Goal: Information Seeking & Learning: Learn about a topic

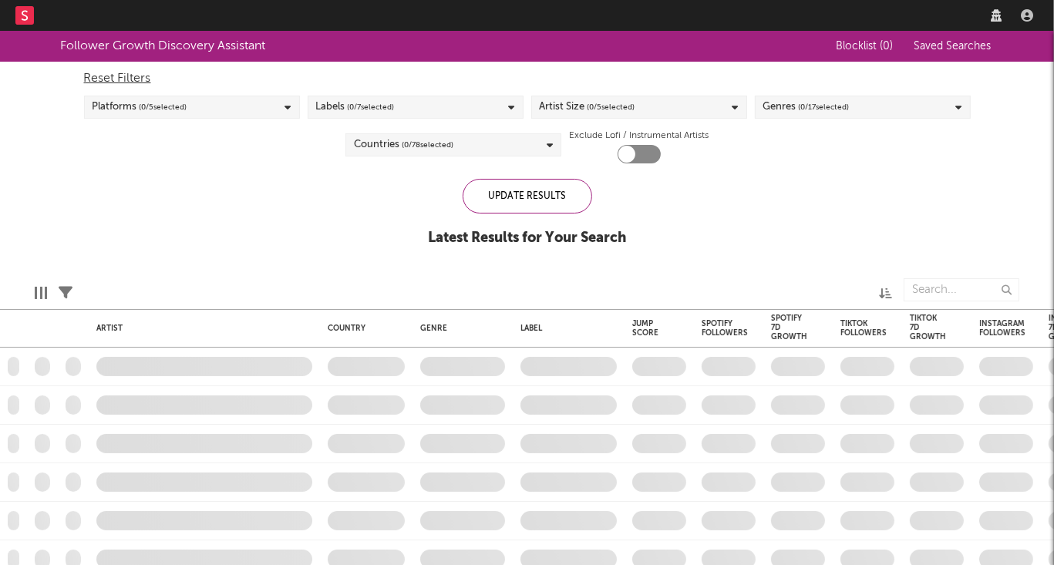
checkbox input "true"
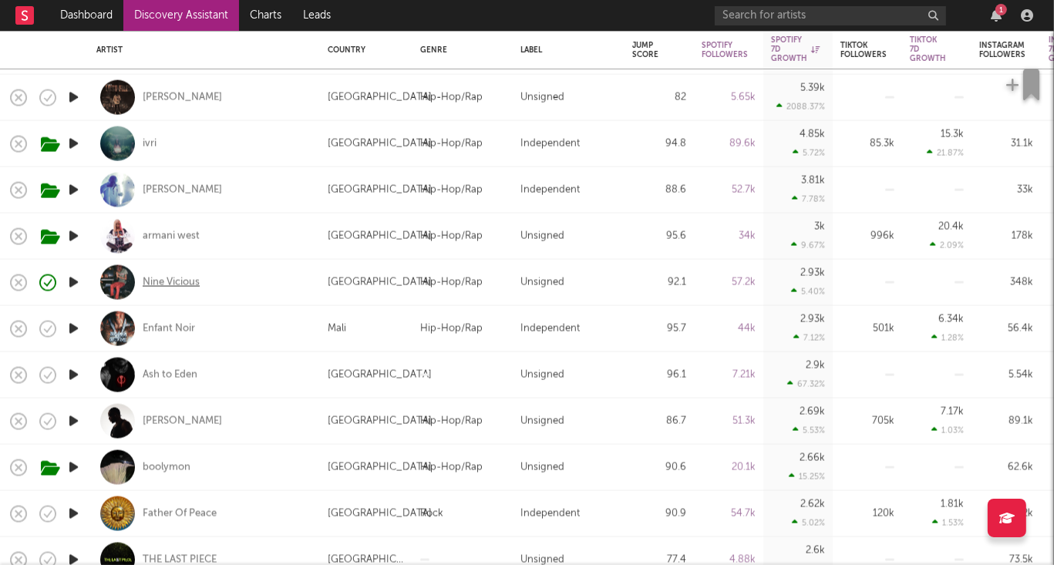
click at [173, 284] on div "Nine Vicious" at bounding box center [171, 282] width 57 height 14
click at [170, 285] on div "Nine Vicious" at bounding box center [171, 282] width 57 height 14
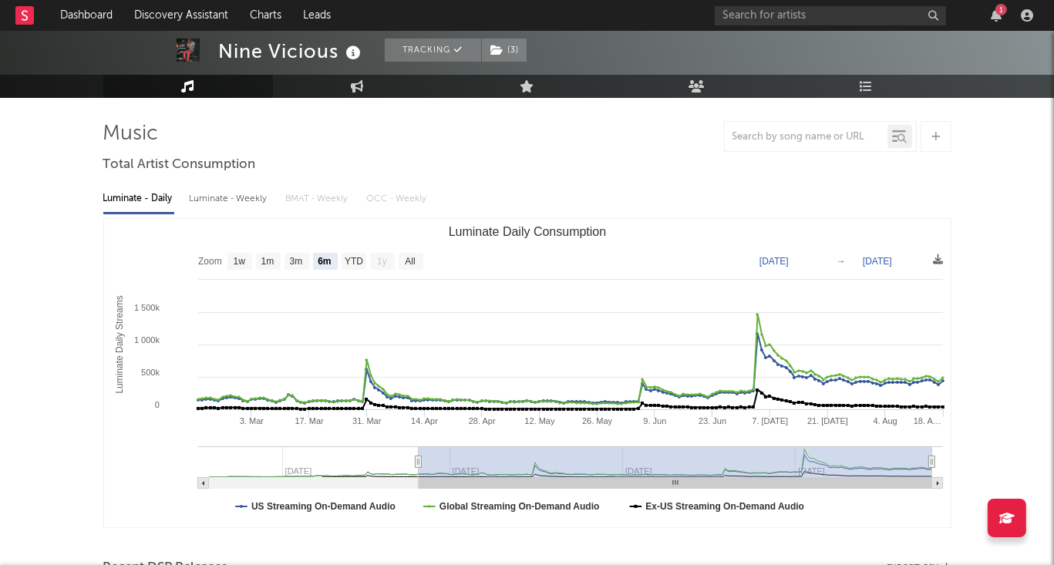
scroll to position [114, 0]
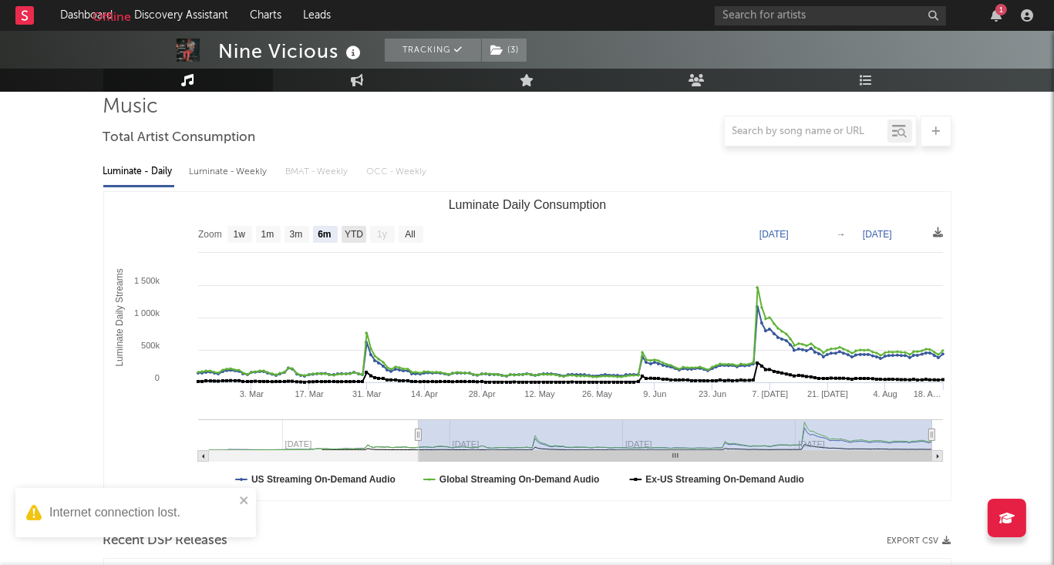
click at [353, 235] on text "YTD" at bounding box center [353, 235] width 19 height 11
select select "YTD"
type input "2025-01-01"
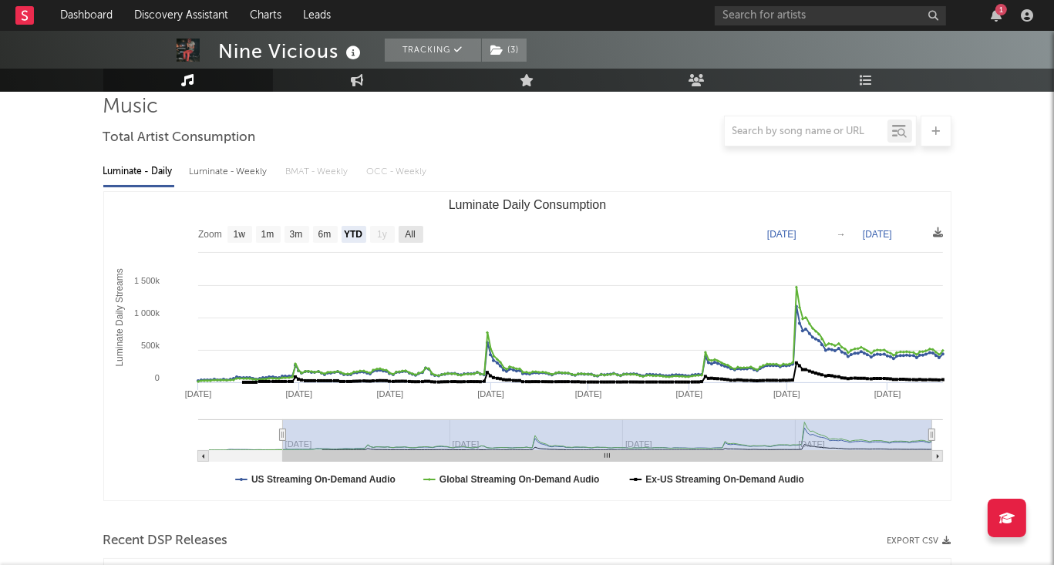
click at [406, 236] on text "All" at bounding box center [410, 235] width 10 height 11
select select "All"
type input "2024-12-06"
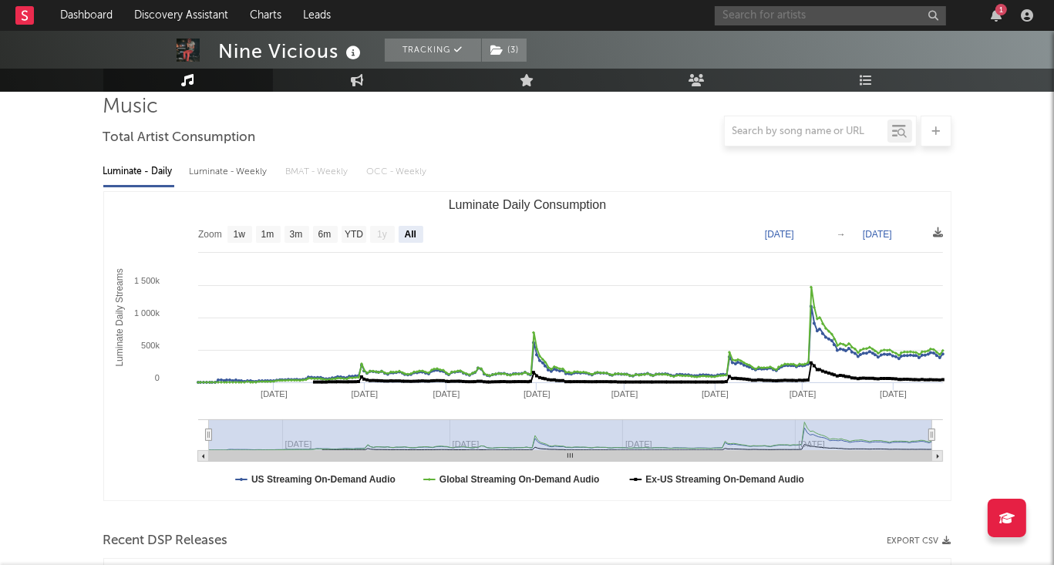
click at [766, 19] on input "text" at bounding box center [830, 15] width 231 height 19
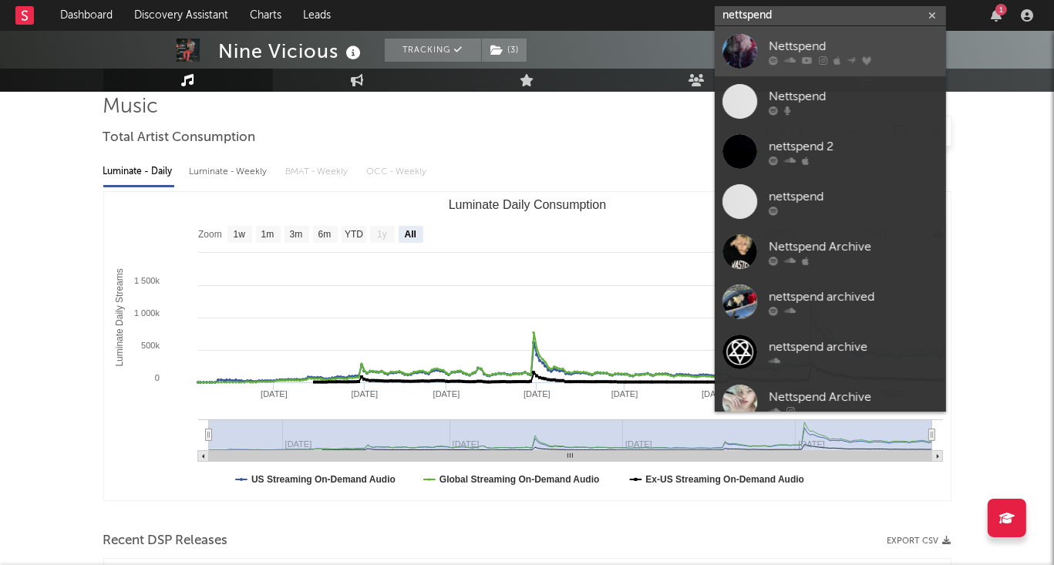
type input "nettspend"
click at [791, 47] on div "Nettspend" at bounding box center [854, 46] width 170 height 19
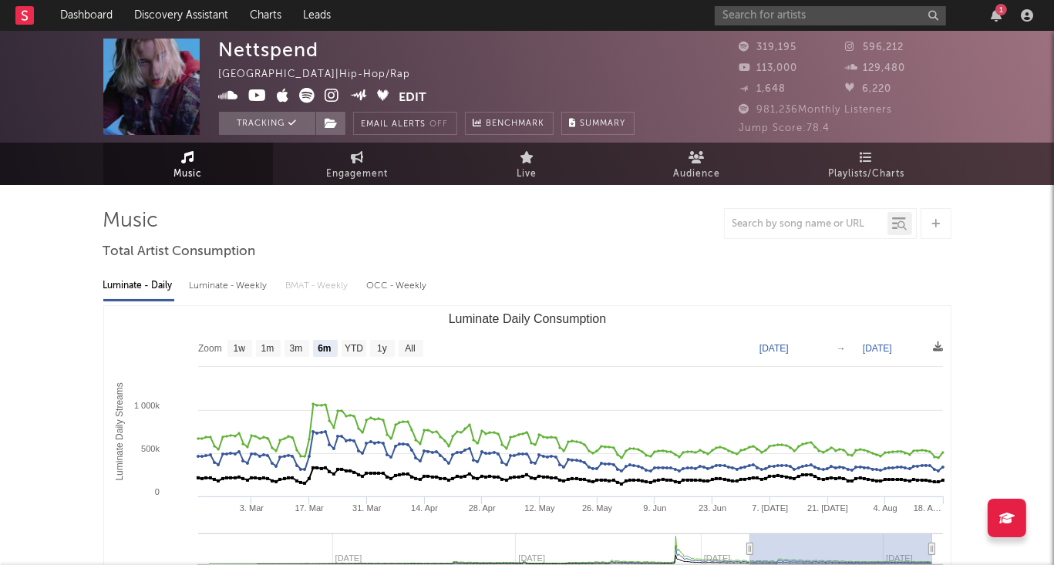
scroll to position [63, 0]
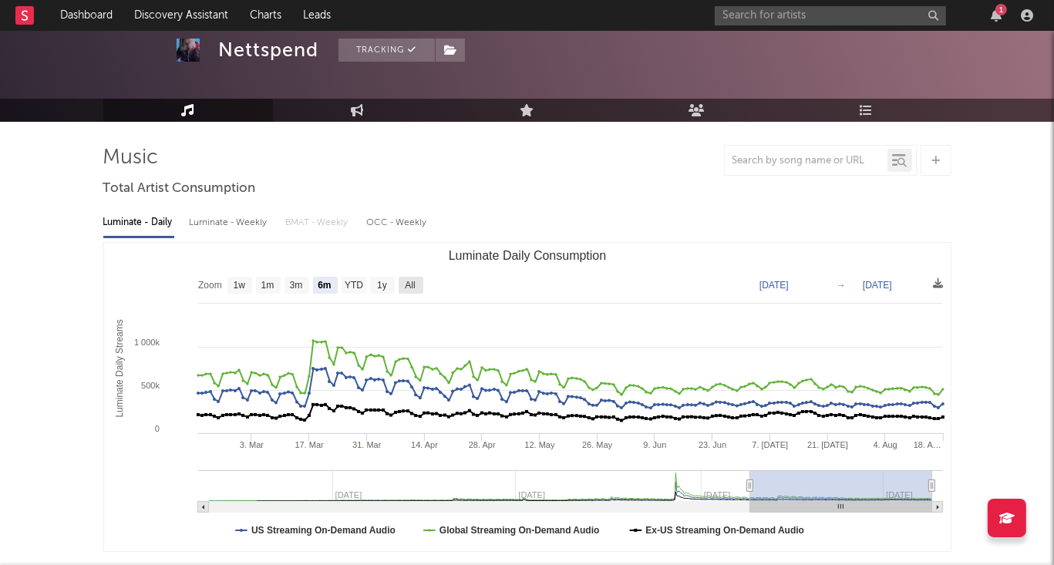
click at [404, 282] on rect "Luminate Daily Consumption" at bounding box center [411, 285] width 25 height 17
select select "All"
type input "2023-08-31"
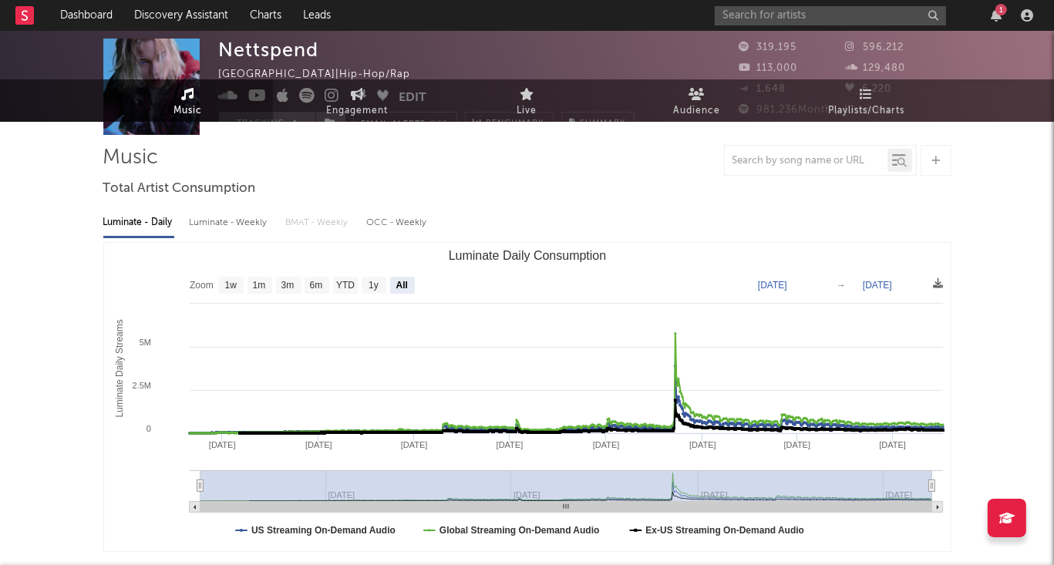
scroll to position [0, 0]
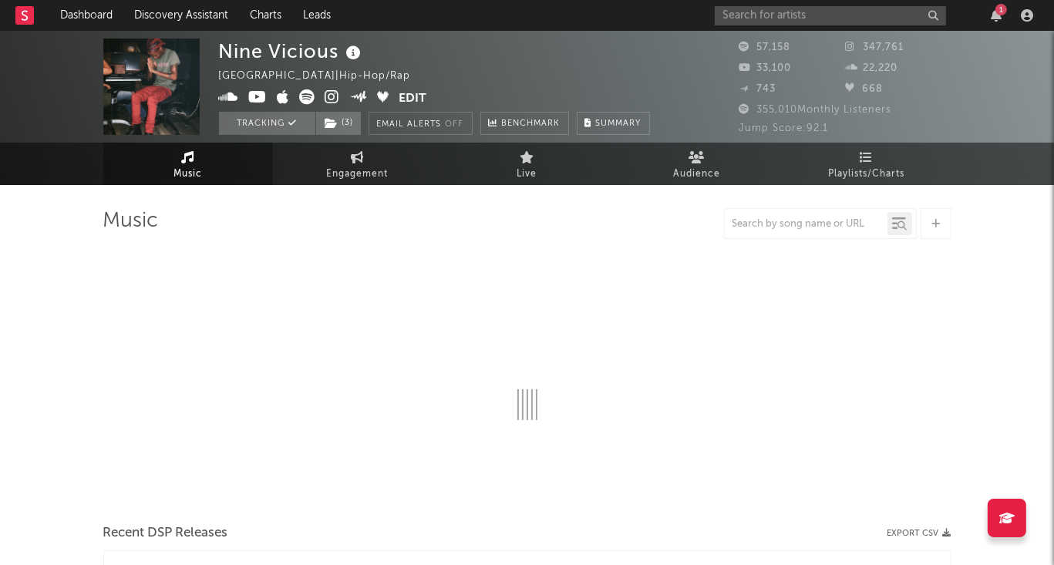
click at [1000, 15] on div "1" at bounding box center [1002, 10] width 12 height 12
select select "6m"
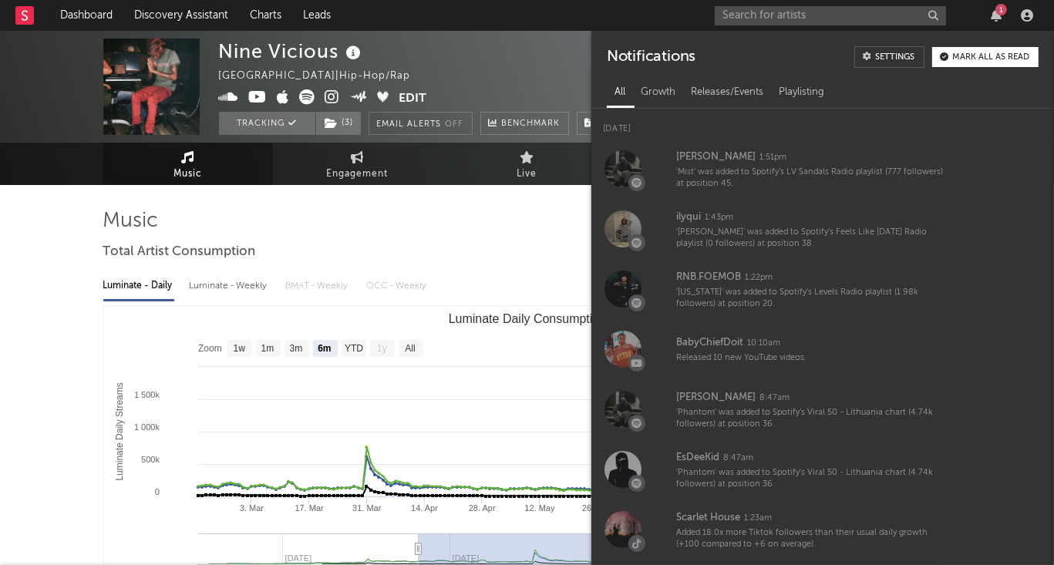
click at [968, 61] on div "Mark all as read" at bounding box center [991, 57] width 77 height 8
click at [998, 15] on icon "button" at bounding box center [996, 15] width 11 height 12
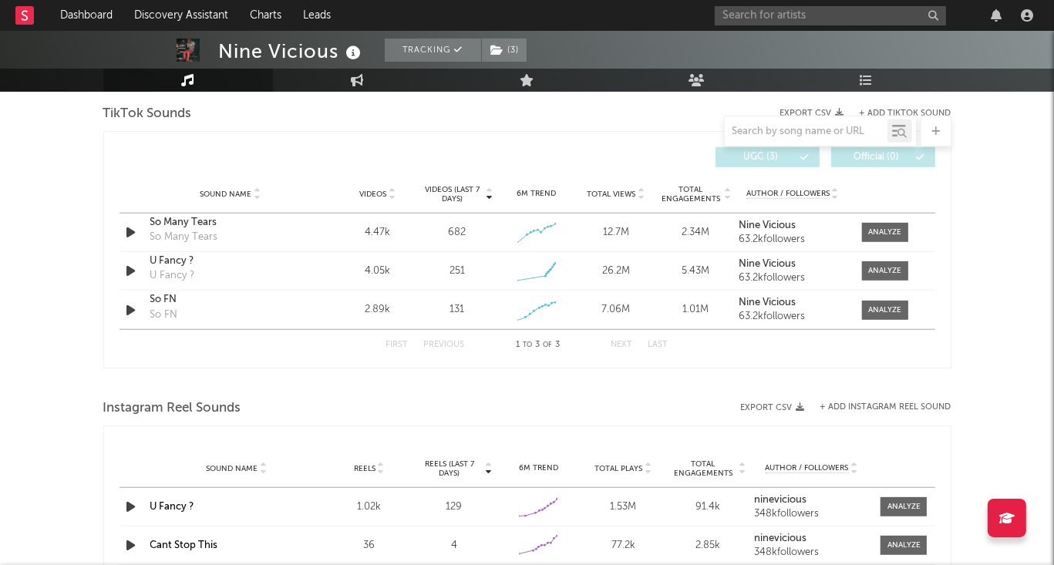
scroll to position [1046, 0]
click at [878, 271] on div at bounding box center [885, 270] width 33 height 12
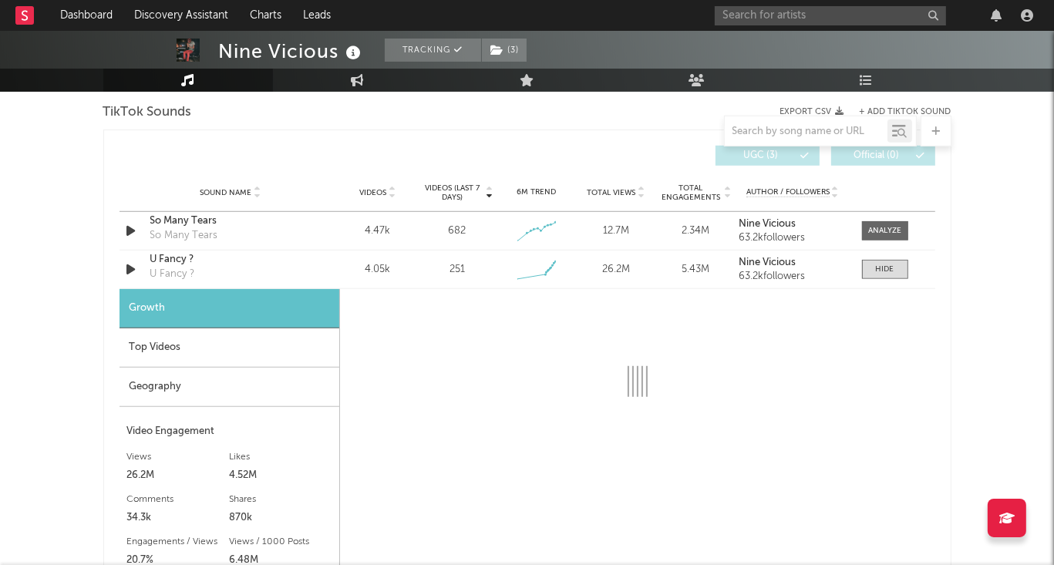
select select "1w"
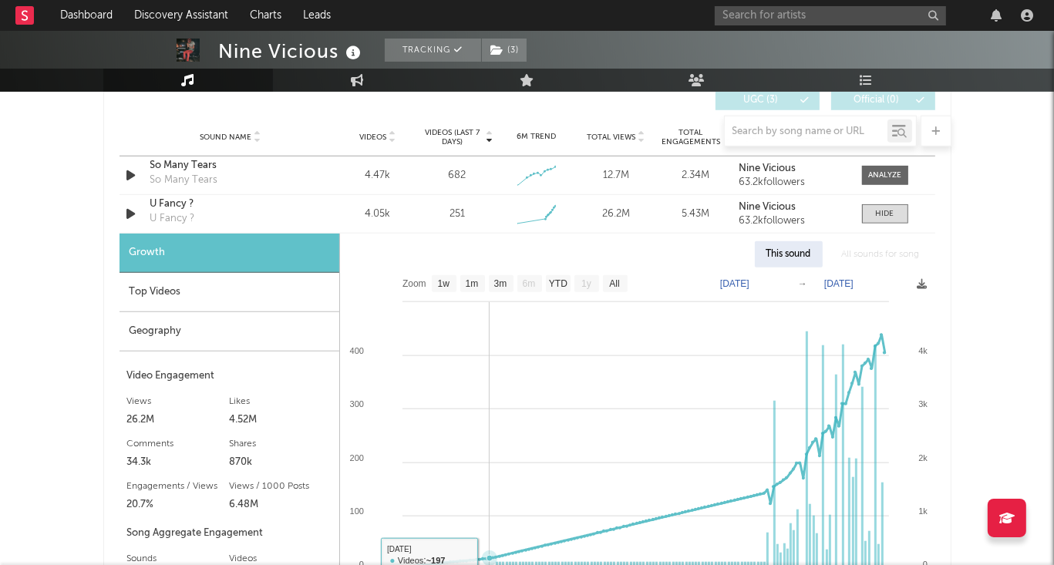
scroll to position [1085, 0]
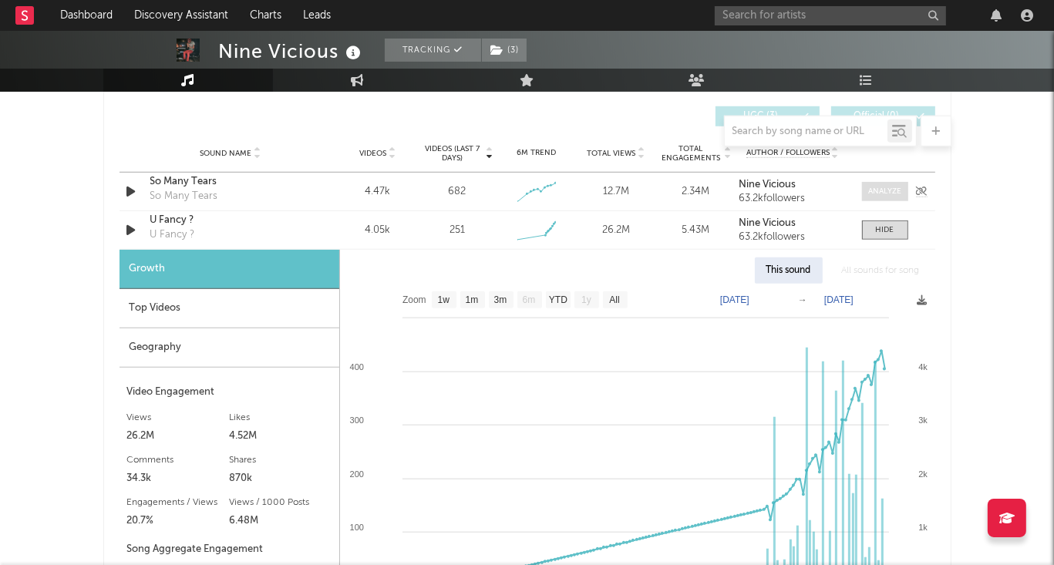
click at [885, 191] on div at bounding box center [885, 192] width 33 height 12
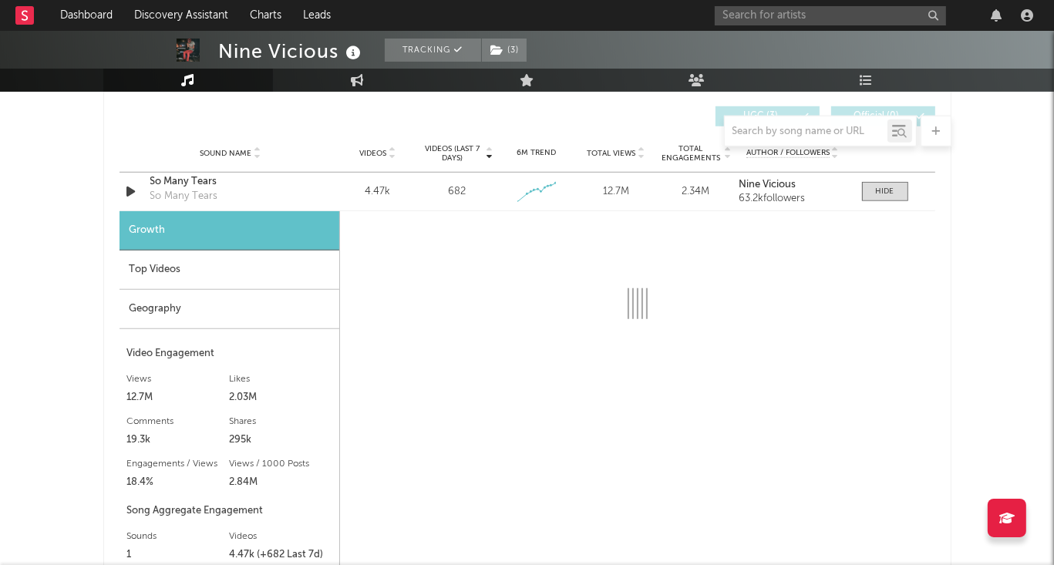
select select "1w"
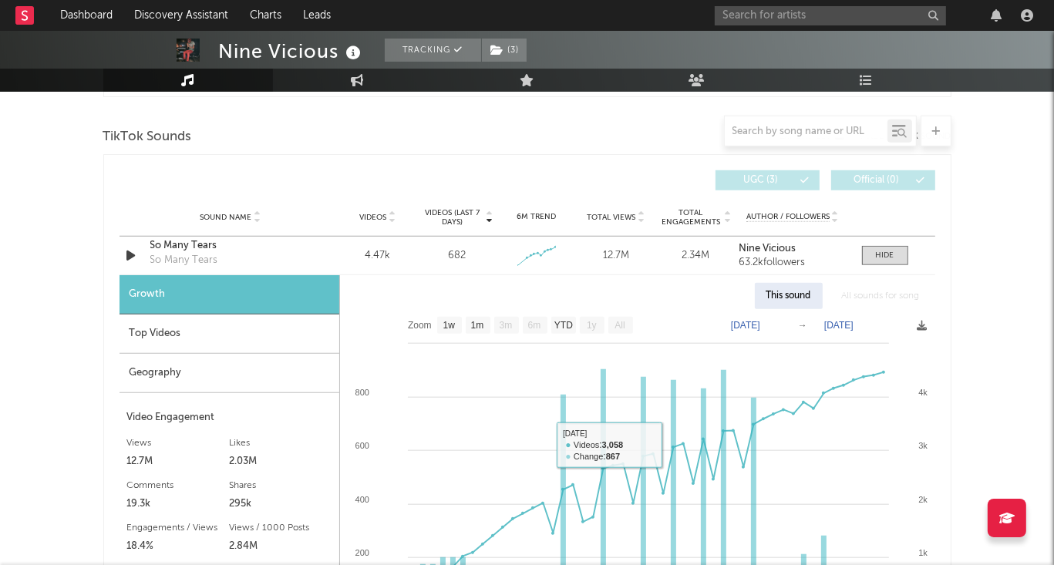
scroll to position [991, 0]
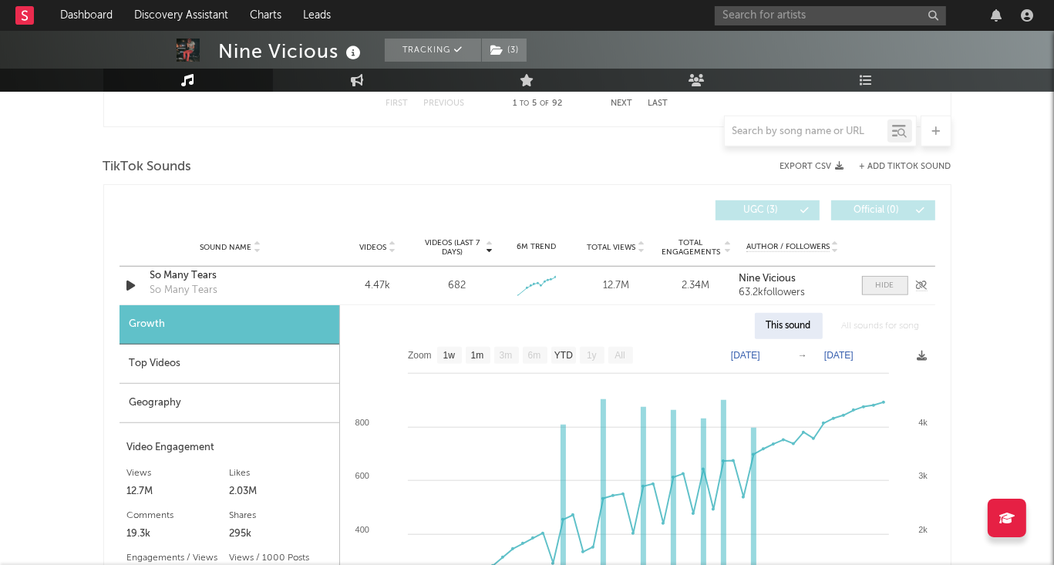
click at [883, 288] on div at bounding box center [885, 286] width 19 height 12
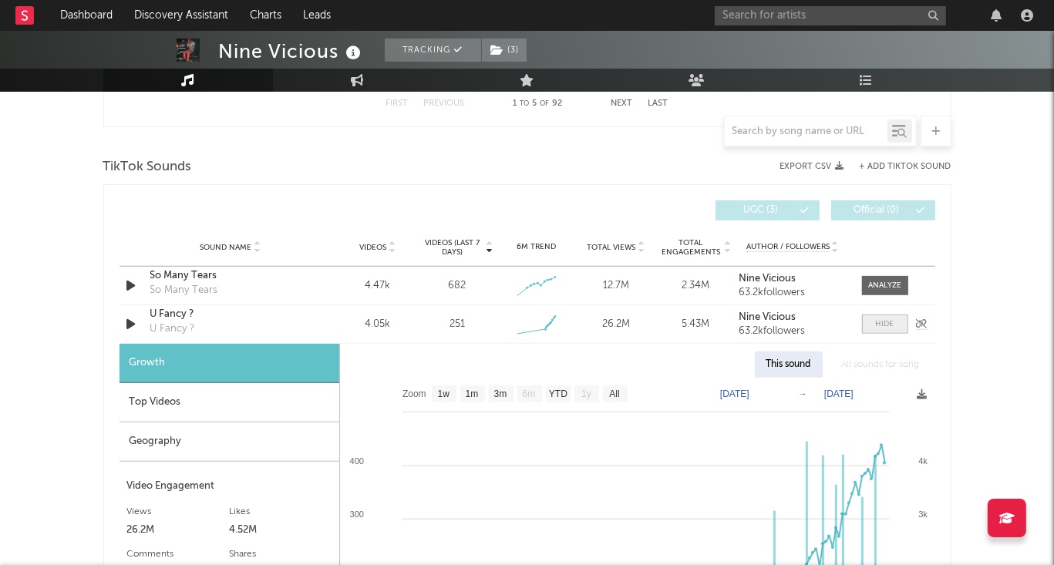
click at [879, 324] on div at bounding box center [885, 325] width 19 height 12
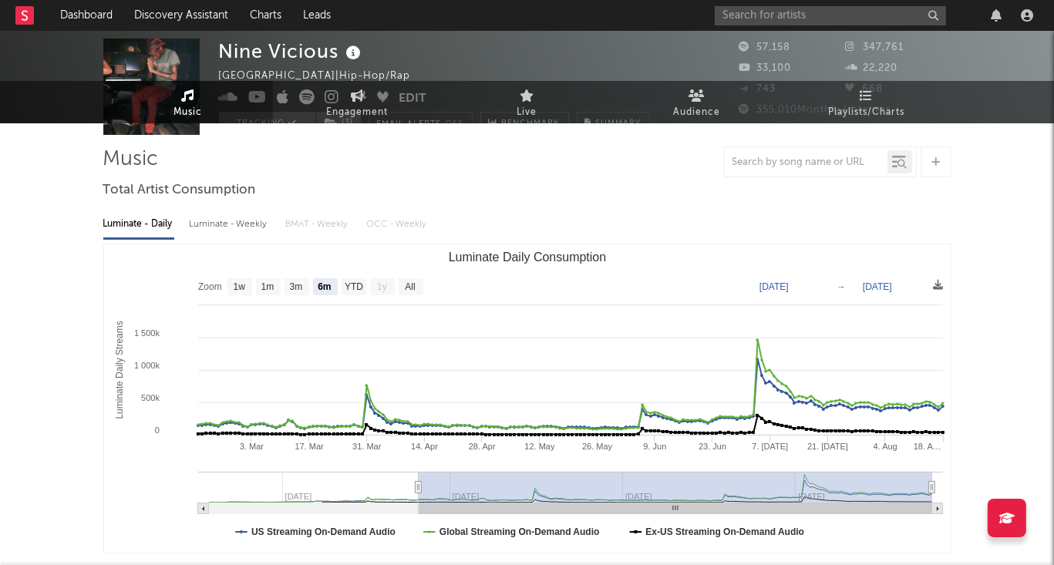
scroll to position [0, 0]
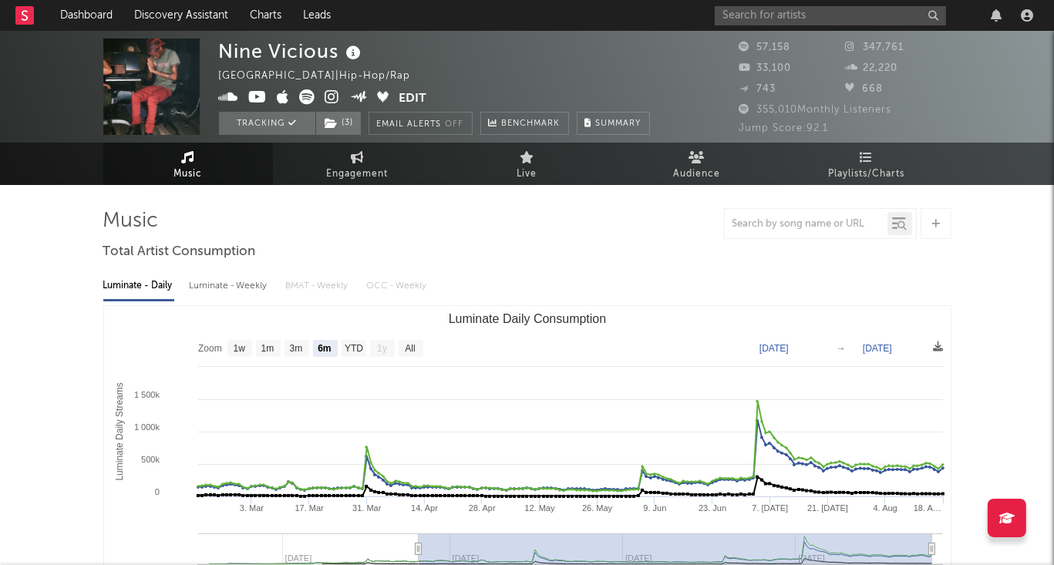
click at [22, 13] on icon at bounding box center [25, 15] width 6 height 10
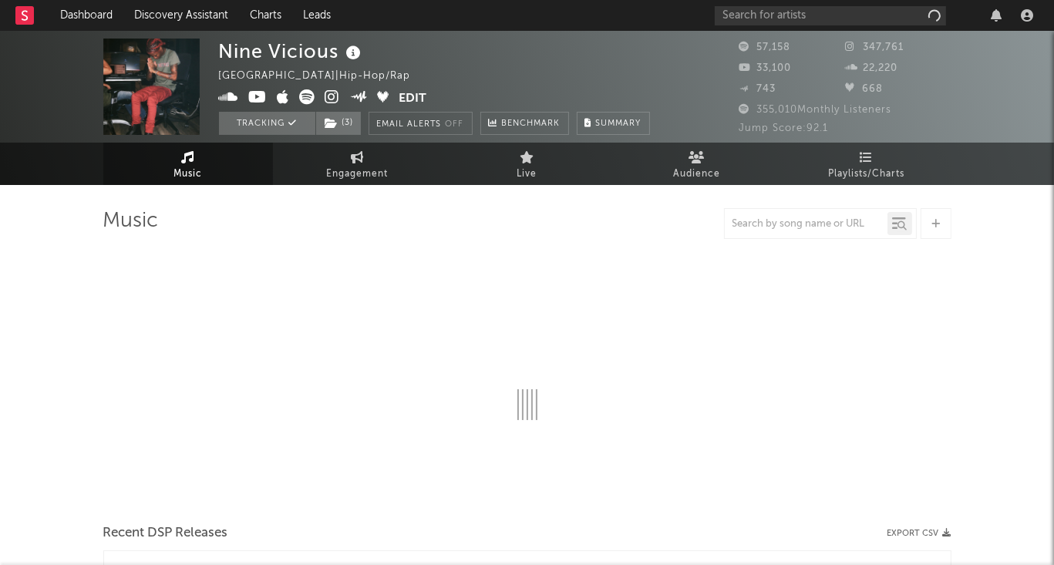
select select "6m"
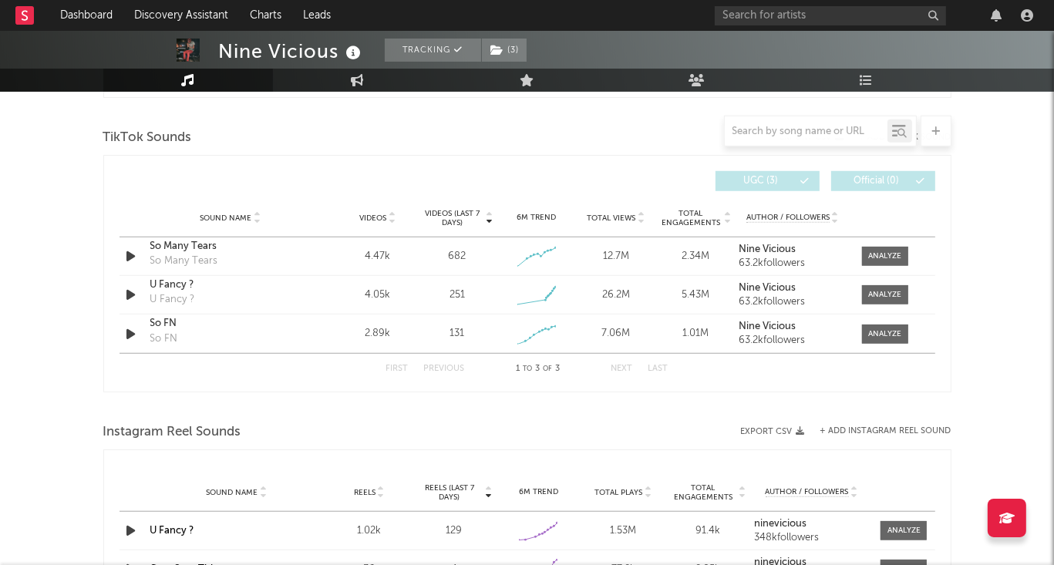
scroll to position [1014, 0]
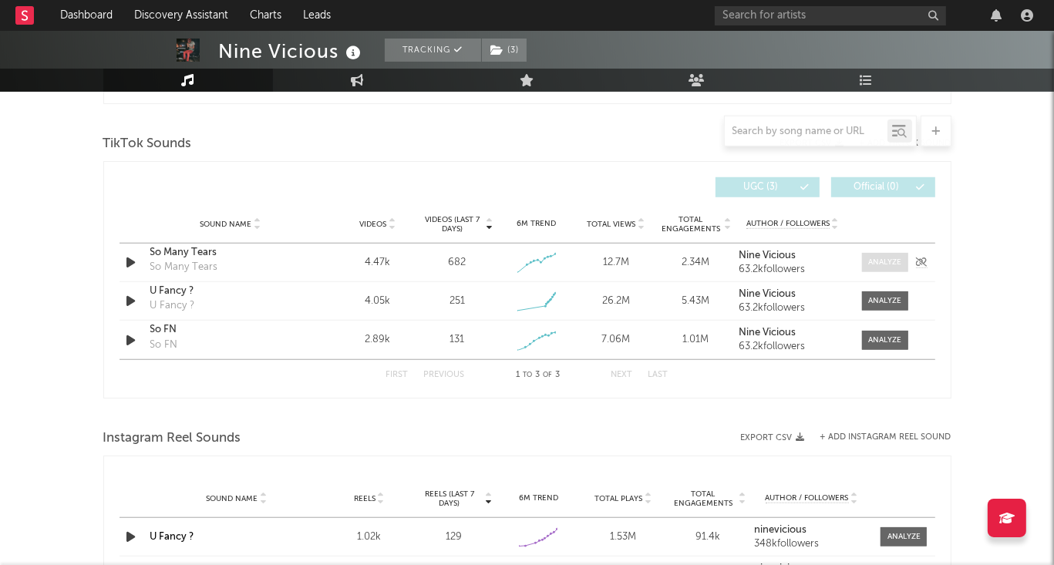
click at [889, 254] on span at bounding box center [885, 262] width 46 height 19
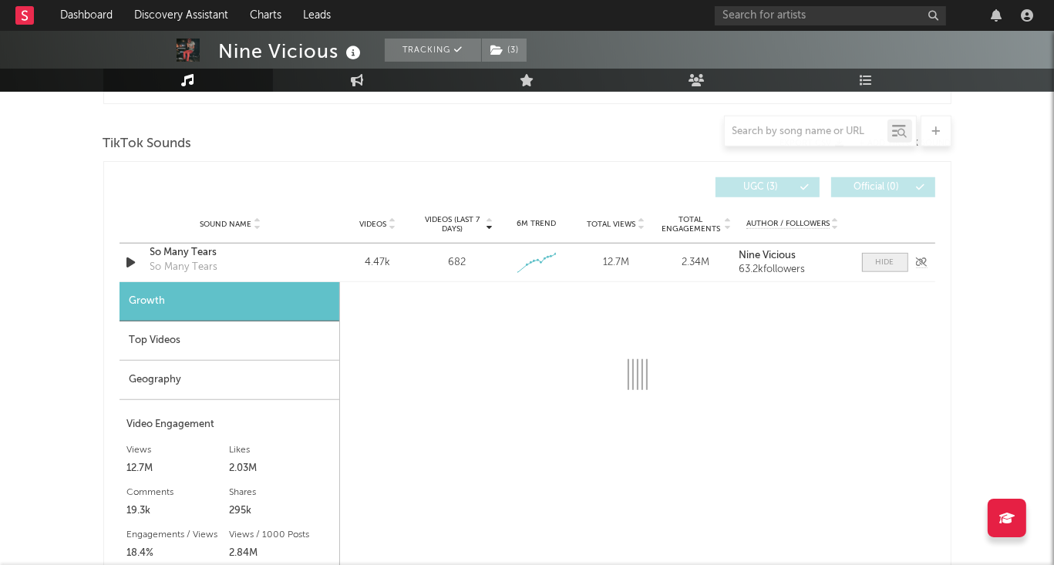
select select "1w"
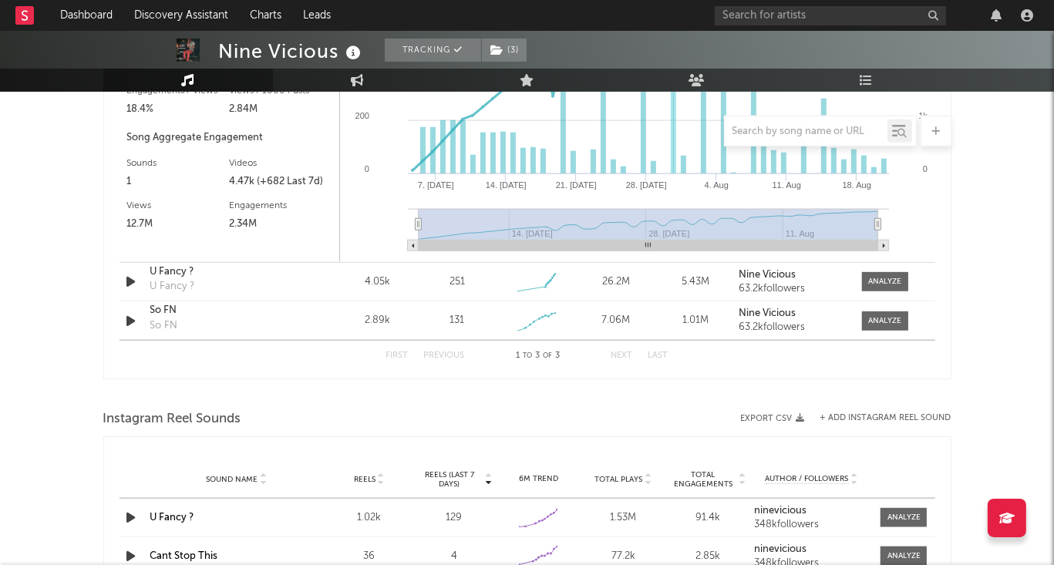
scroll to position [1513, 0]
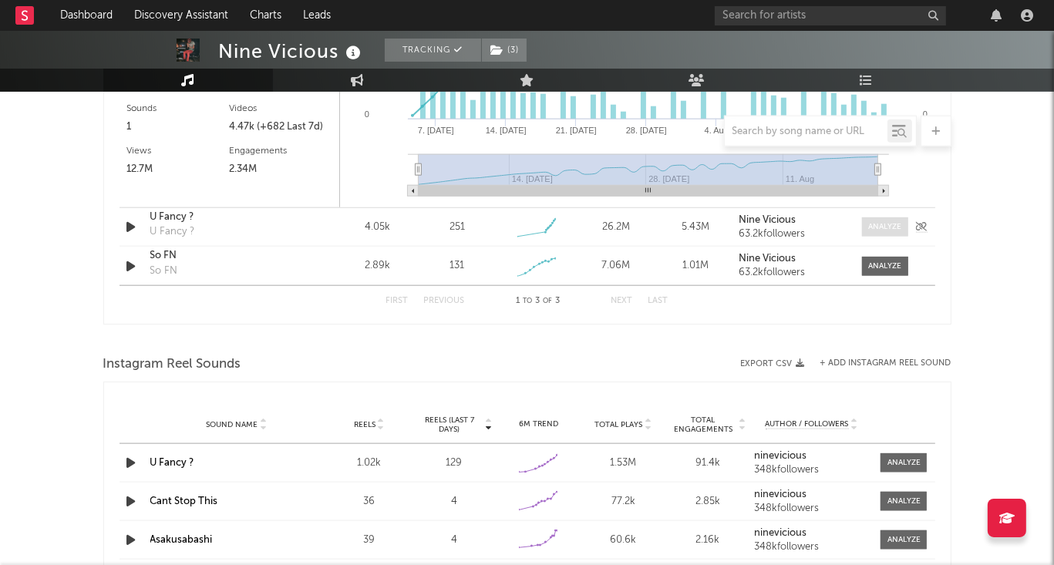
click at [874, 231] on div at bounding box center [885, 227] width 33 height 12
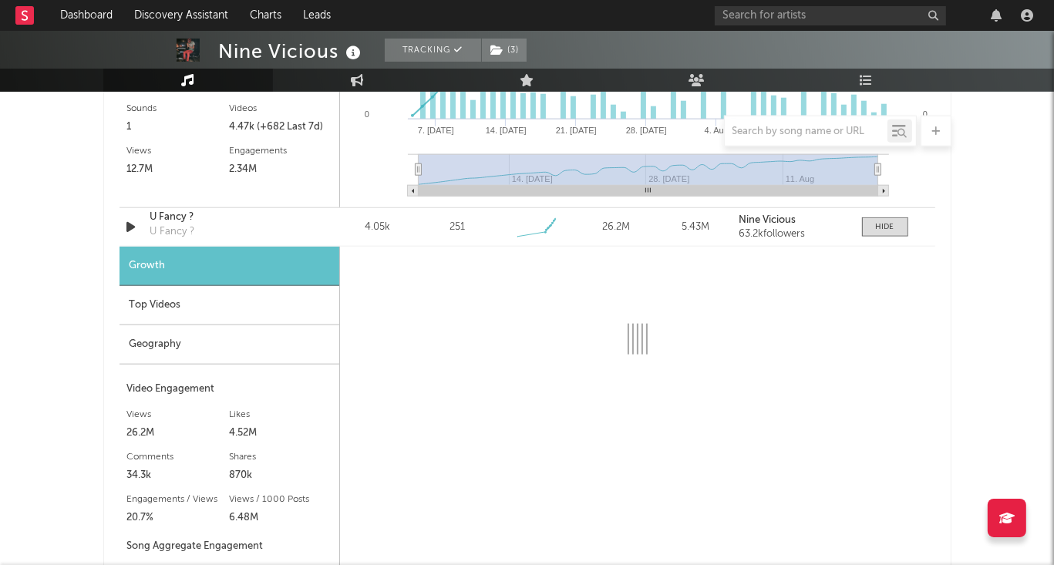
select select "1w"
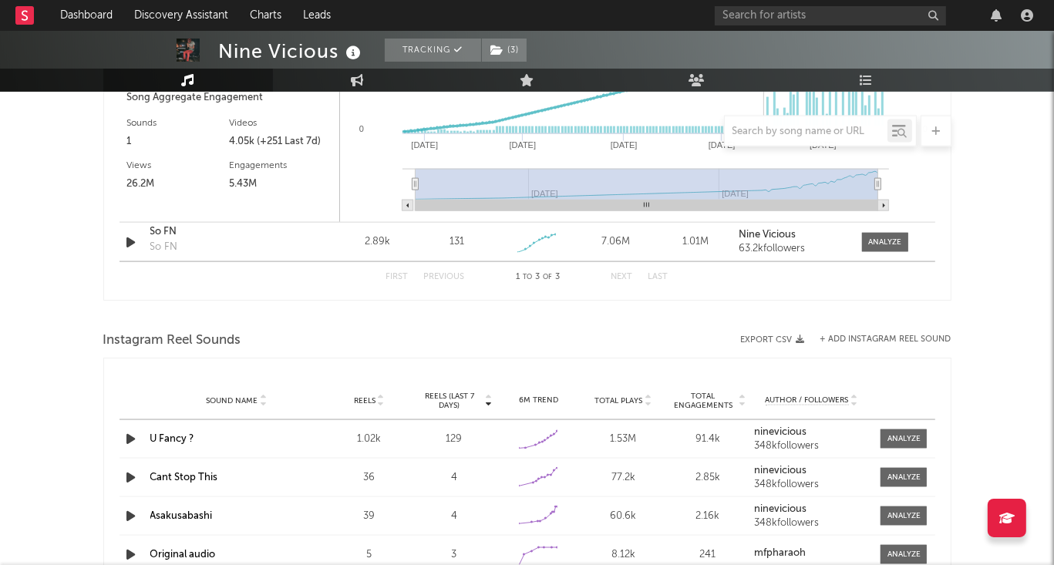
scroll to position [1992, 0]
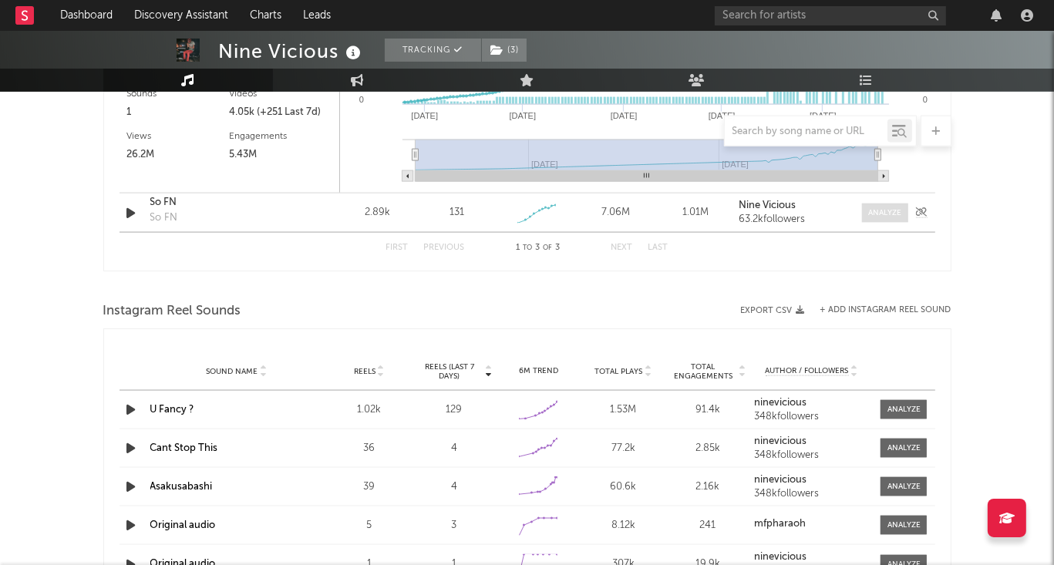
click at [894, 213] on div at bounding box center [885, 213] width 33 height 12
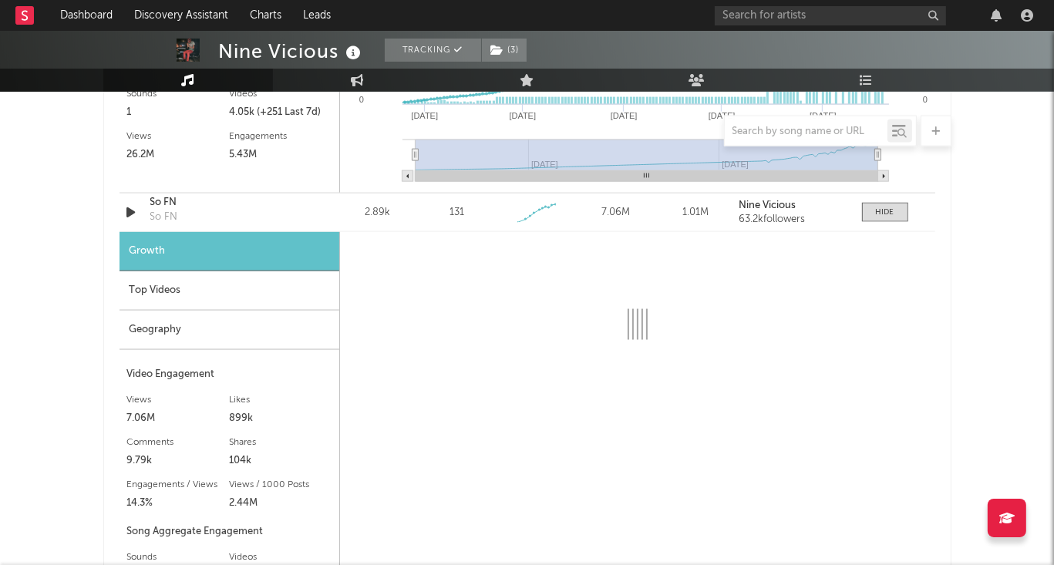
select select "1w"
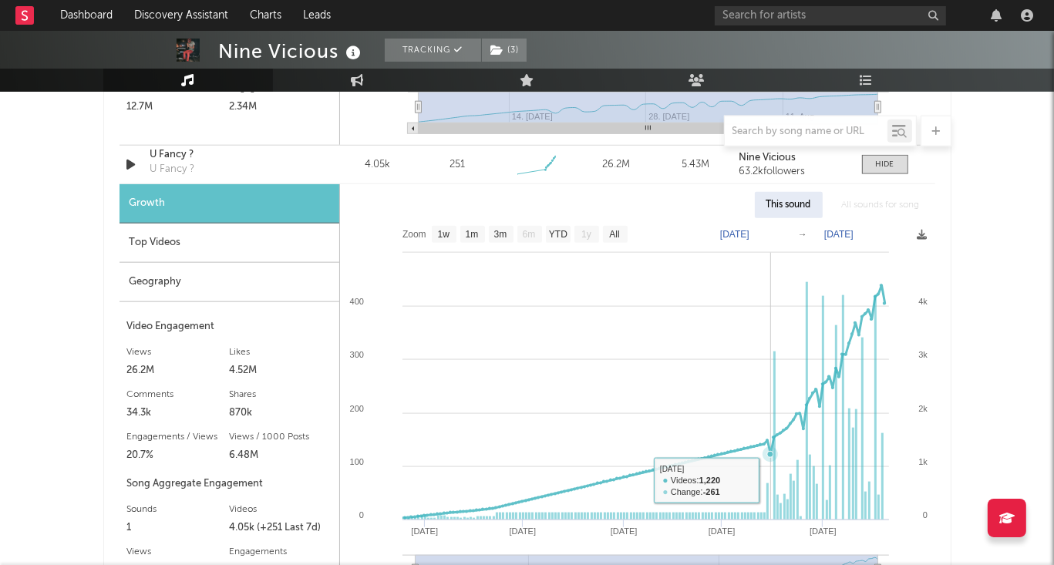
scroll to position [1577, 0]
